Goal: Task Accomplishment & Management: Manage account settings

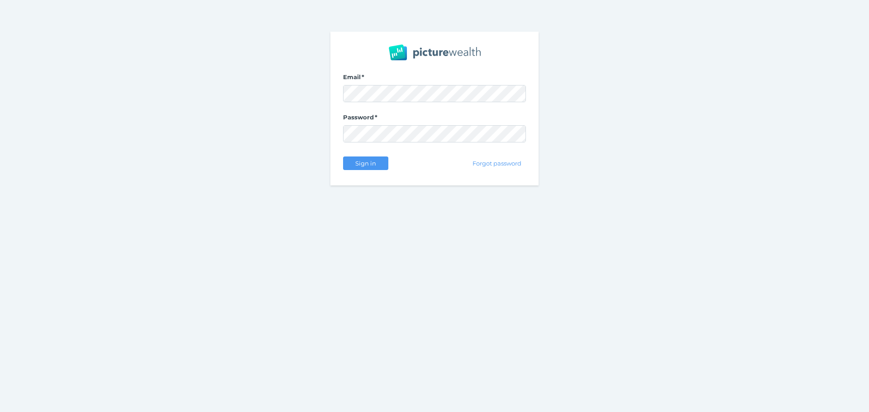
click at [375, 164] on span "Sign in" at bounding box center [365, 163] width 29 height 7
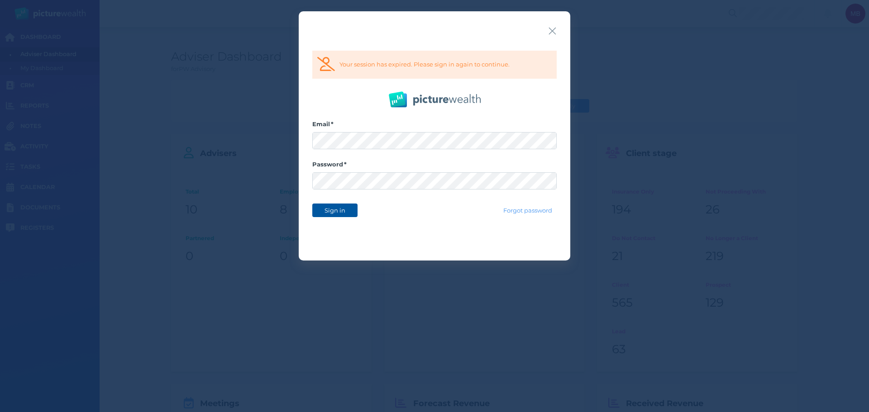
click at [346, 208] on span "Sign in" at bounding box center [334, 210] width 29 height 7
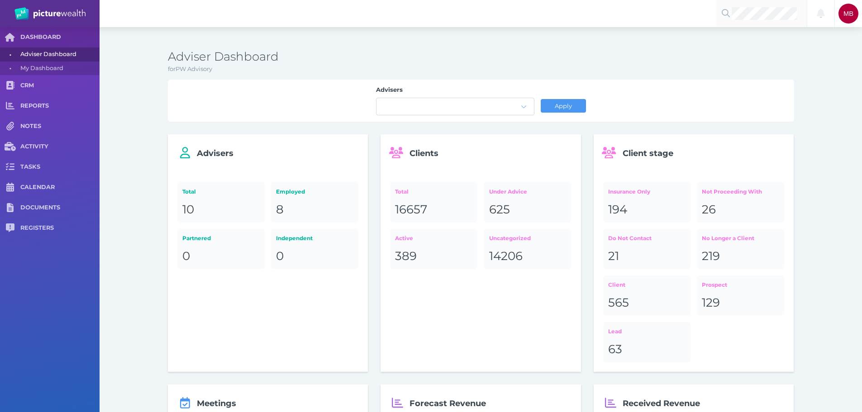
click at [764, 20] on div at bounding box center [761, 13] width 90 height 27
click at [765, 36] on span "[PERSON_NAME]" at bounding box center [757, 35] width 55 height 8
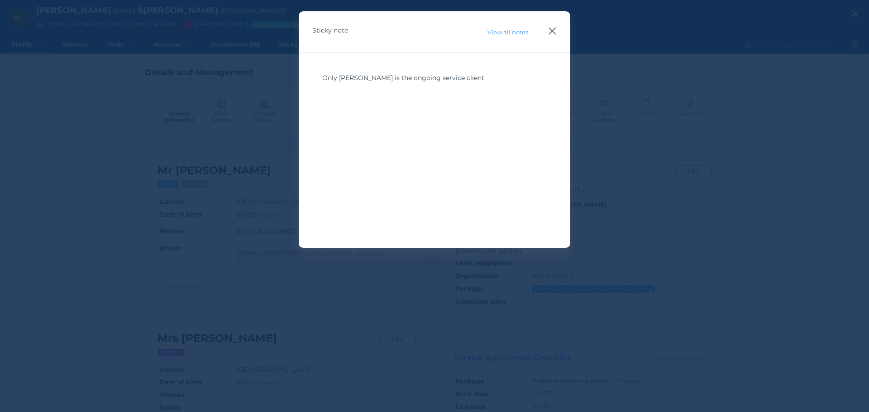
click at [553, 29] on icon "button" at bounding box center [552, 30] width 9 height 11
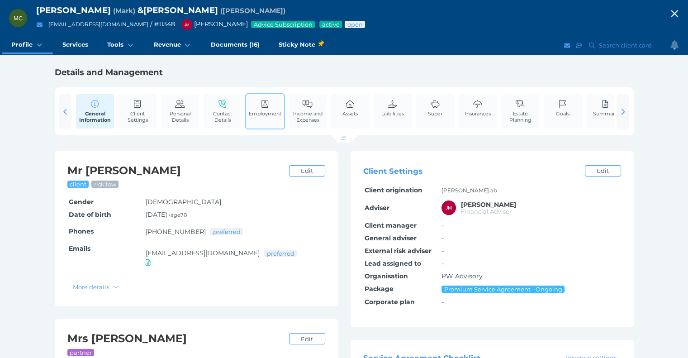
click at [274, 107] on link "Employment" at bounding box center [265, 108] width 37 height 28
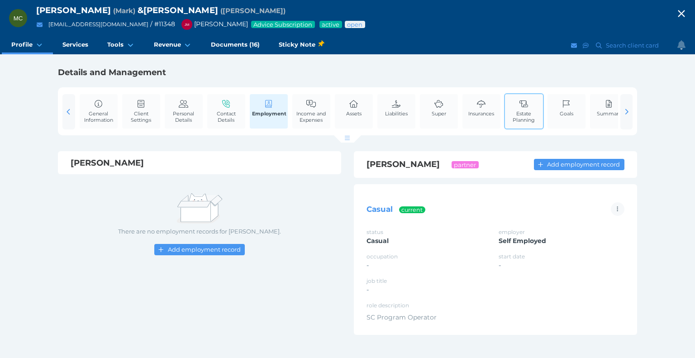
click at [528, 112] on span "Estate Planning" at bounding box center [523, 116] width 33 height 13
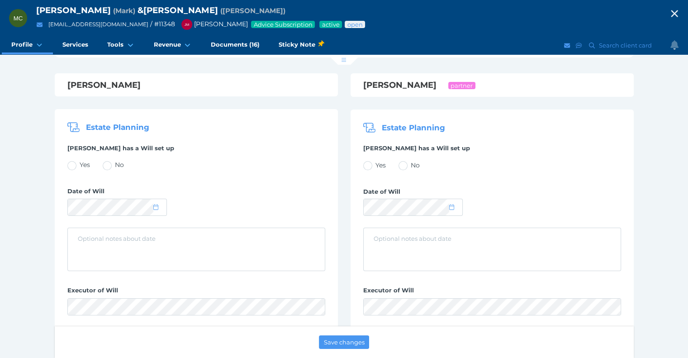
scroll to position [226, 0]
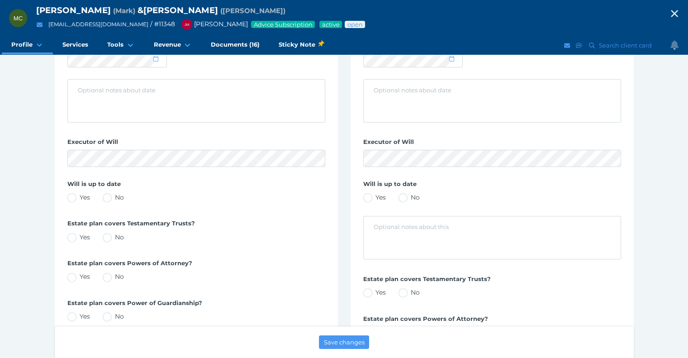
click at [680, 17] on icon "button" at bounding box center [674, 14] width 11 height 14
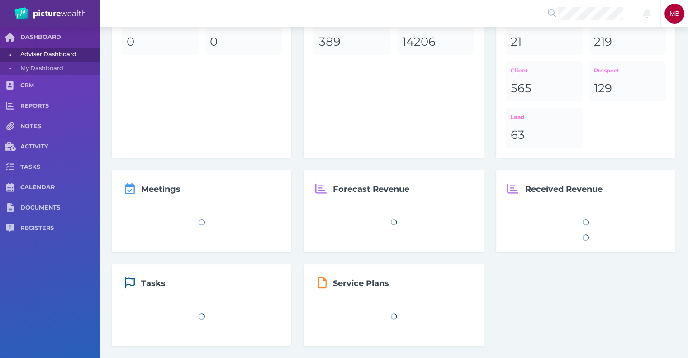
scroll to position [226, 0]
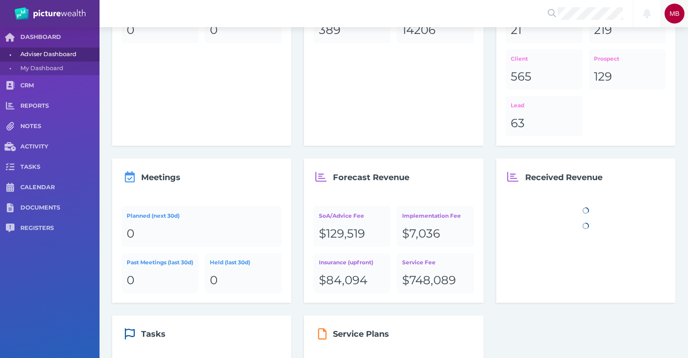
click at [682, 21] on span "MB" at bounding box center [675, 14] width 20 height 20
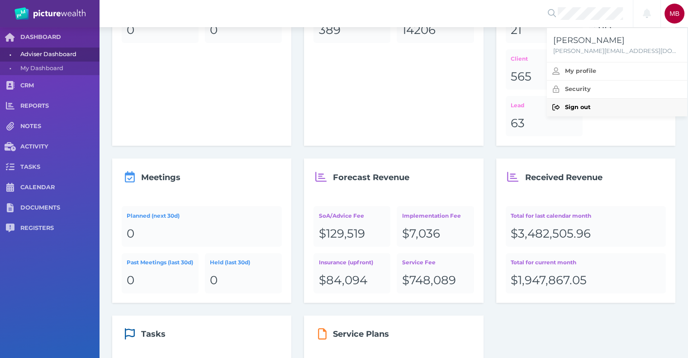
click at [584, 109] on span "Sign out" at bounding box center [578, 107] width 26 height 7
